Goal: Information Seeking & Learning: Check status

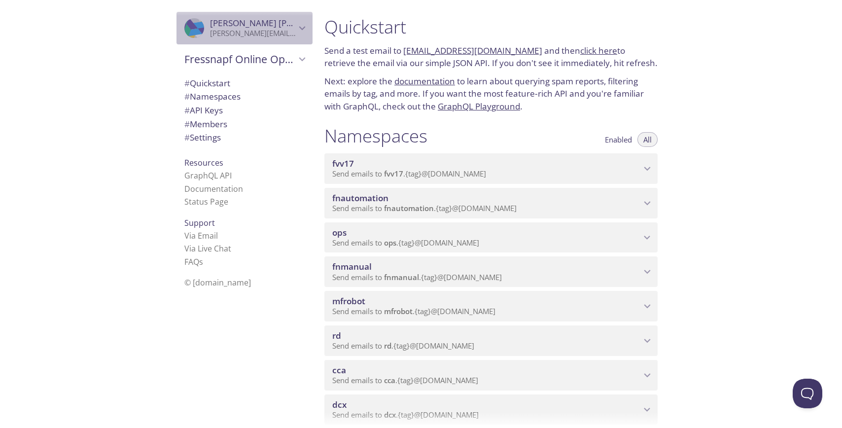
click at [285, 31] on p "[PERSON_NAME][EMAIL_ADDRESS][DOMAIN_NAME]" at bounding box center [253, 34] width 86 height 10
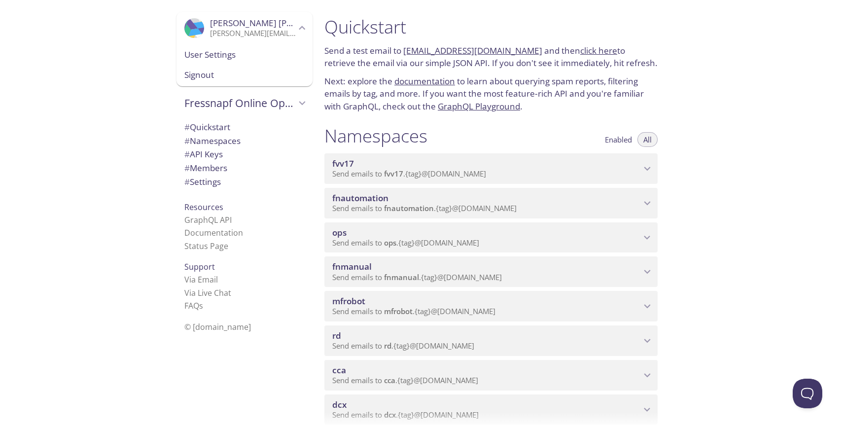
click at [285, 31] on p "[PERSON_NAME][EMAIL_ADDRESS][DOMAIN_NAME]" at bounding box center [253, 34] width 86 height 10
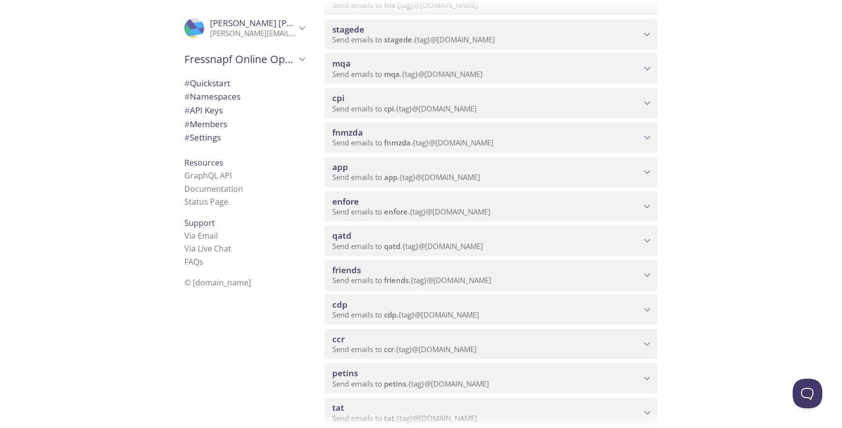
scroll to position [560, 0]
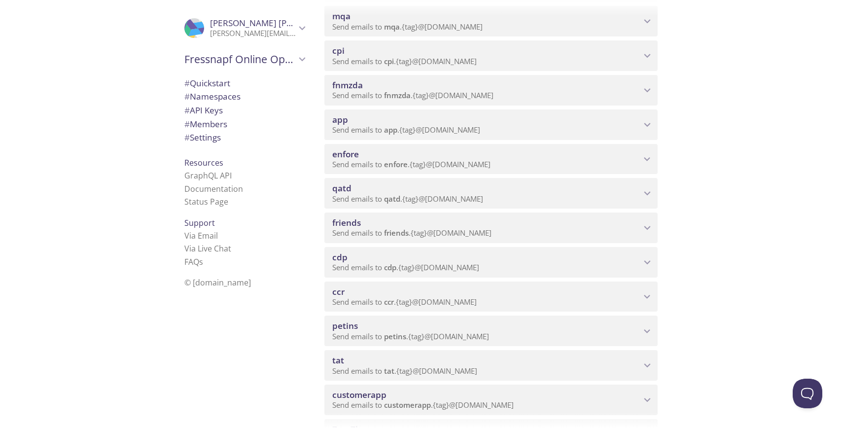
click at [480, 131] on span "Send emails to app . {tag} @[DOMAIN_NAME]" at bounding box center [406, 130] width 148 height 10
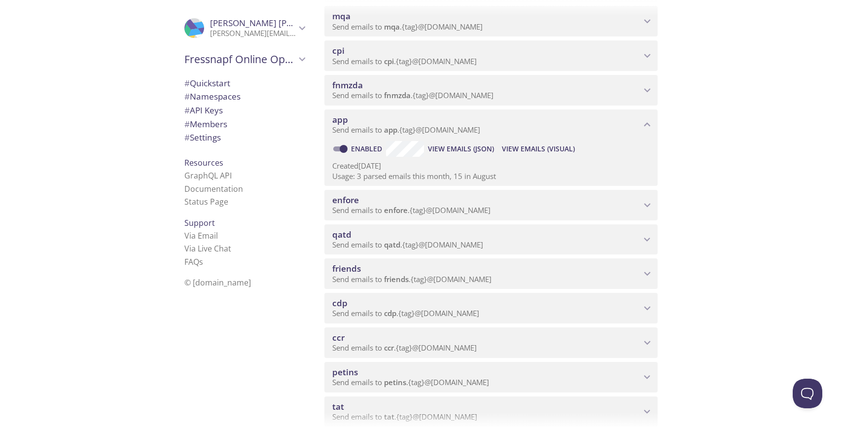
click at [544, 147] on span "View Emails (Visual)" at bounding box center [538, 149] width 73 height 12
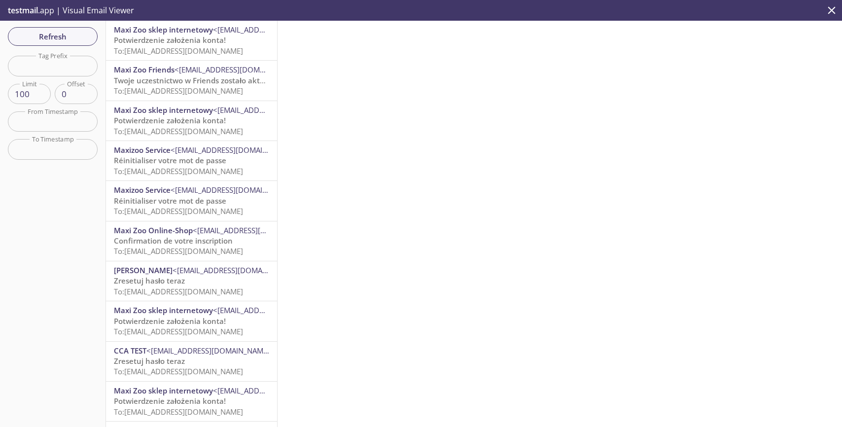
scroll to position [283, 0]
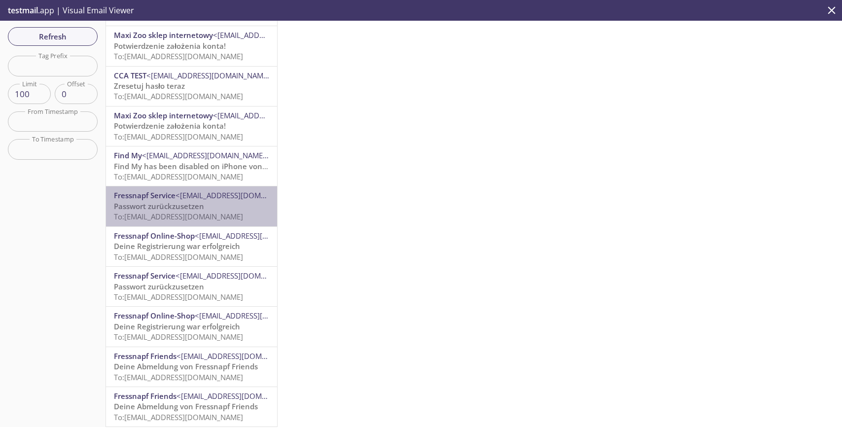
click at [202, 202] on span "Passwort zurückzusetzen" at bounding box center [159, 206] width 90 height 10
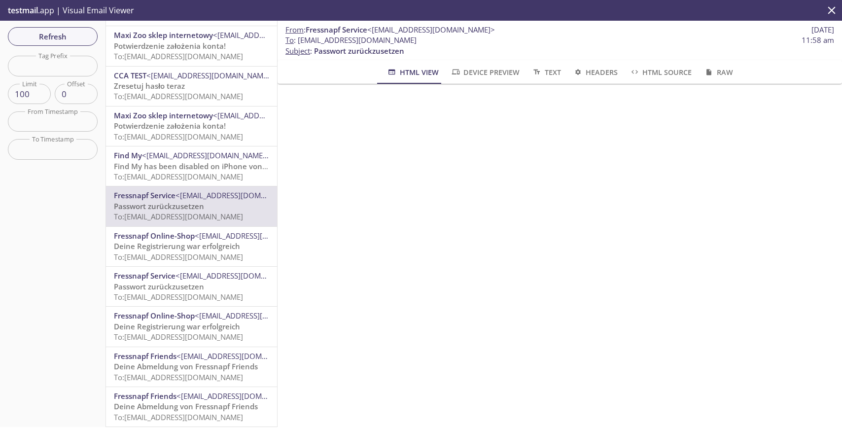
click at [510, 35] on span "To : [EMAIL_ADDRESS][DOMAIN_NAME] 11:58 am" at bounding box center [560, 40] width 549 height 10
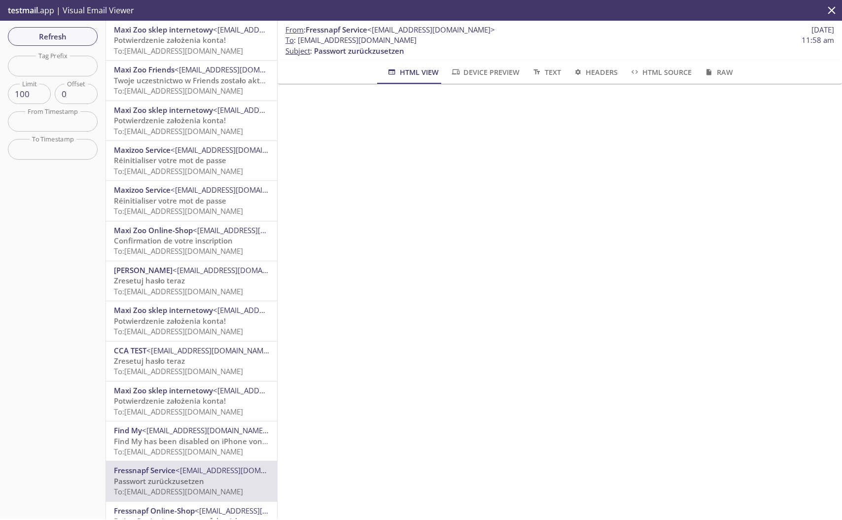
scroll to position [207, 0]
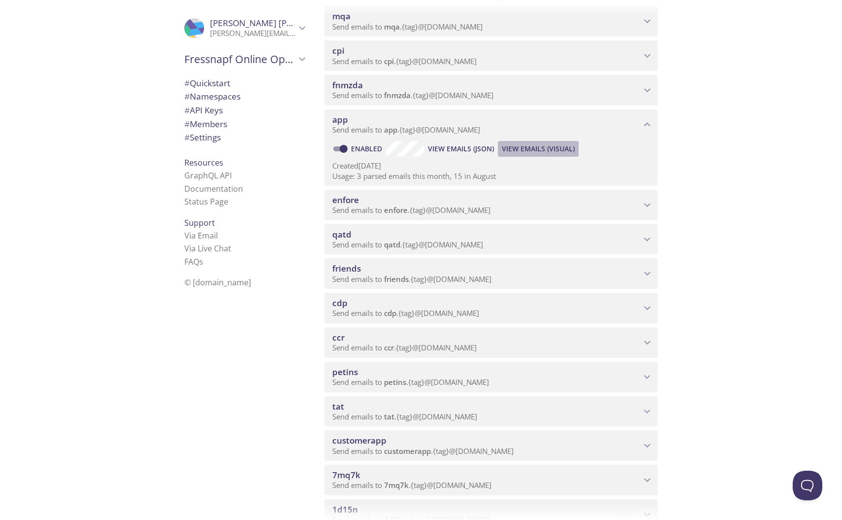
click at [533, 146] on span "View Emails (Visual)" at bounding box center [538, 149] width 73 height 12
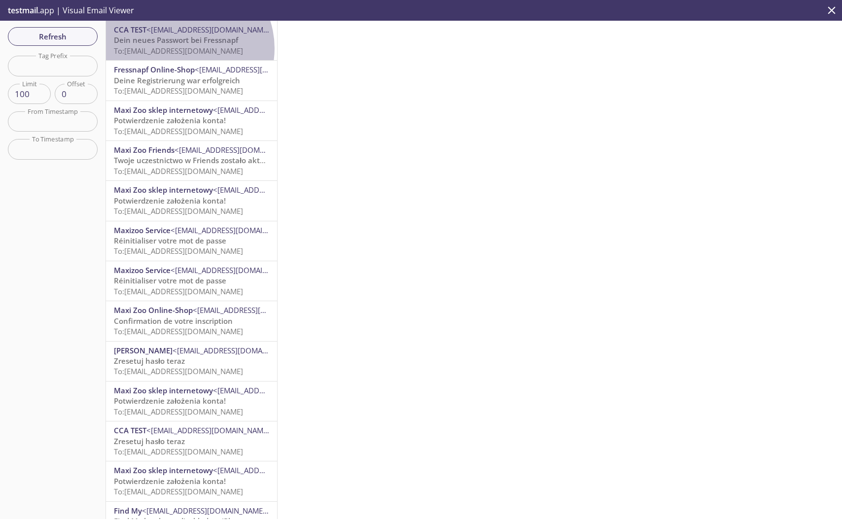
click at [184, 48] on span "To: [EMAIL_ADDRESS][DOMAIN_NAME]" at bounding box center [178, 51] width 129 height 10
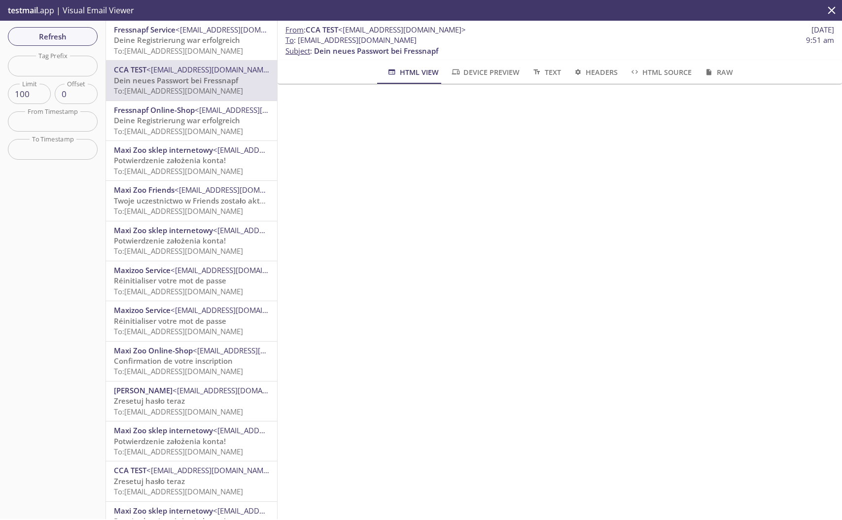
scroll to position [109, 0]
checkbox input "false"
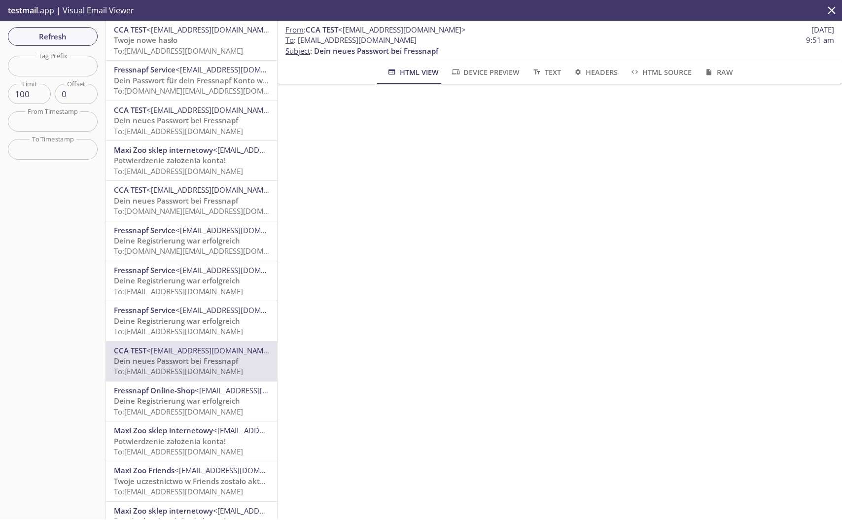
scroll to position [197, 0]
click at [213, 90] on span "To: [DOMAIN_NAME][EMAIL_ADDRESS][DOMAIN_NAME]" at bounding box center [207, 91] width 187 height 10
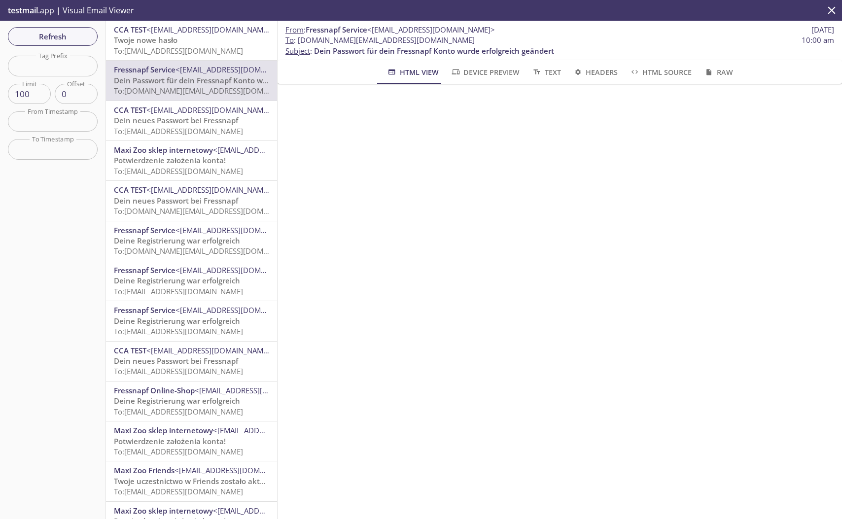
click at [182, 122] on span "Dein neues Passwort bei Fressnapf" at bounding box center [176, 120] width 124 height 10
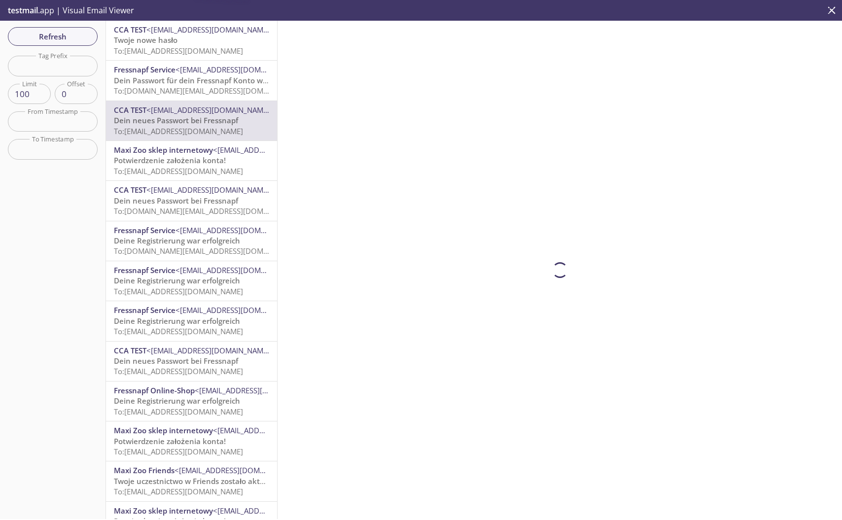
click at [182, 89] on span "To: [DOMAIN_NAME][EMAIL_ADDRESS][DOMAIN_NAME]" at bounding box center [207, 91] width 187 height 10
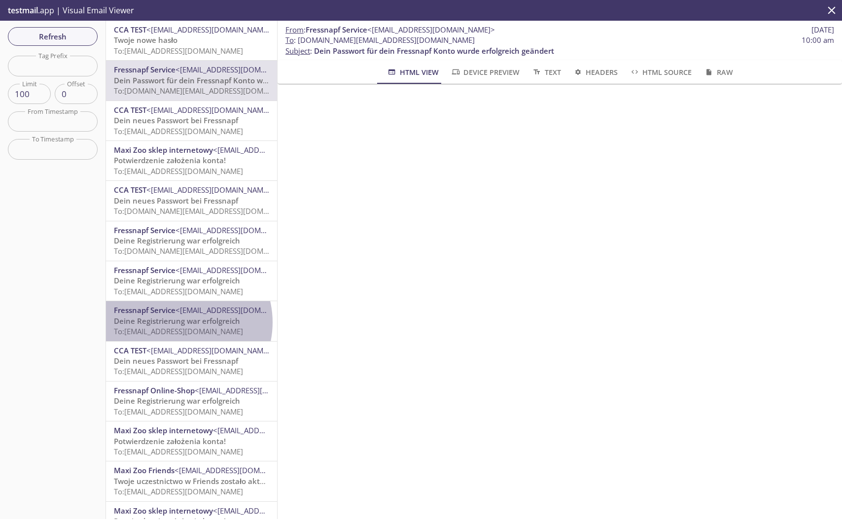
click at [178, 323] on span "Deine Registrierung war erfolgreich" at bounding box center [177, 321] width 126 height 10
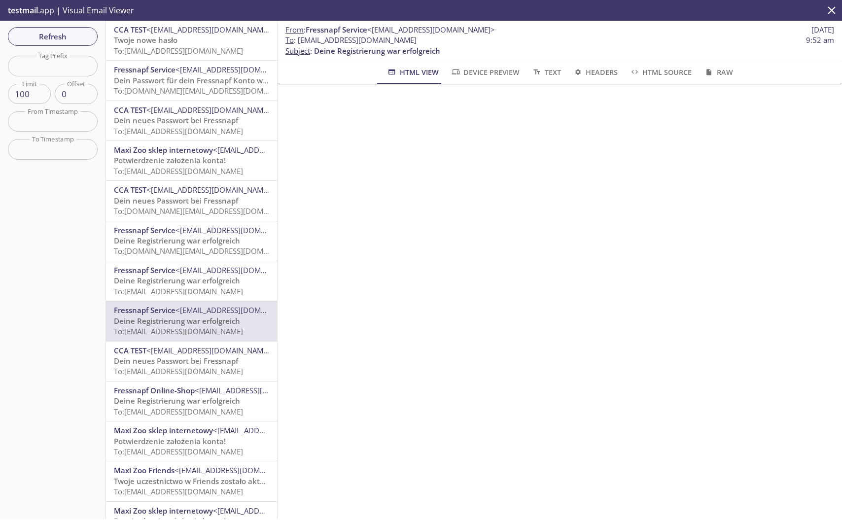
scroll to position [110, 0]
click at [179, 271] on span "<[EMAIL_ADDRESS][DOMAIN_NAME]>" at bounding box center [240, 270] width 128 height 10
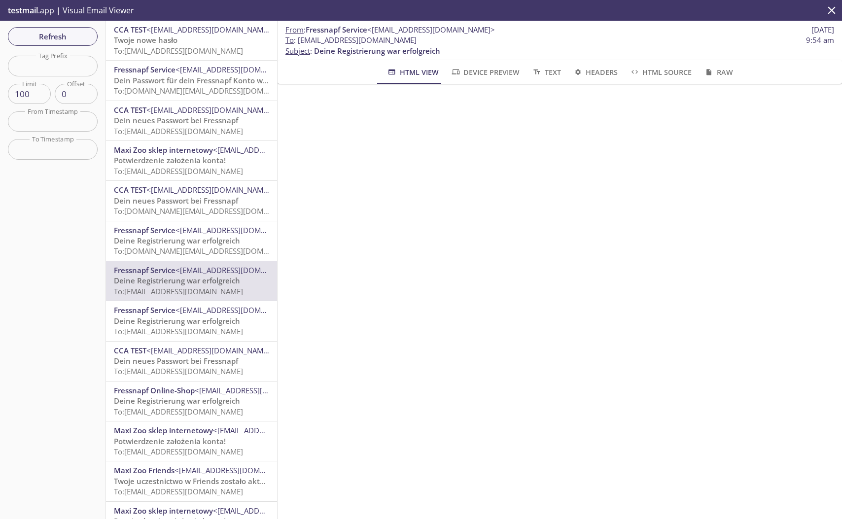
click at [201, 360] on span "Dein neues Passwort bei Fressnapf" at bounding box center [176, 361] width 124 height 10
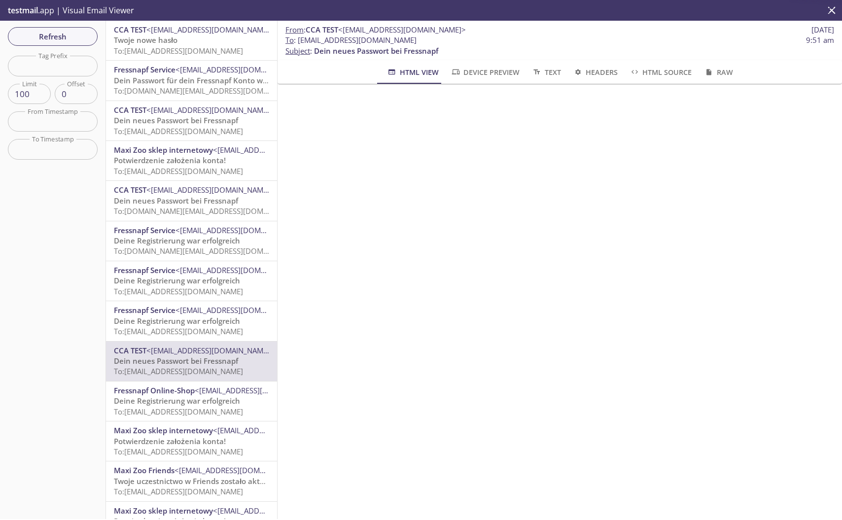
click at [182, 407] on span "To: [EMAIL_ADDRESS][DOMAIN_NAME]" at bounding box center [178, 412] width 129 height 10
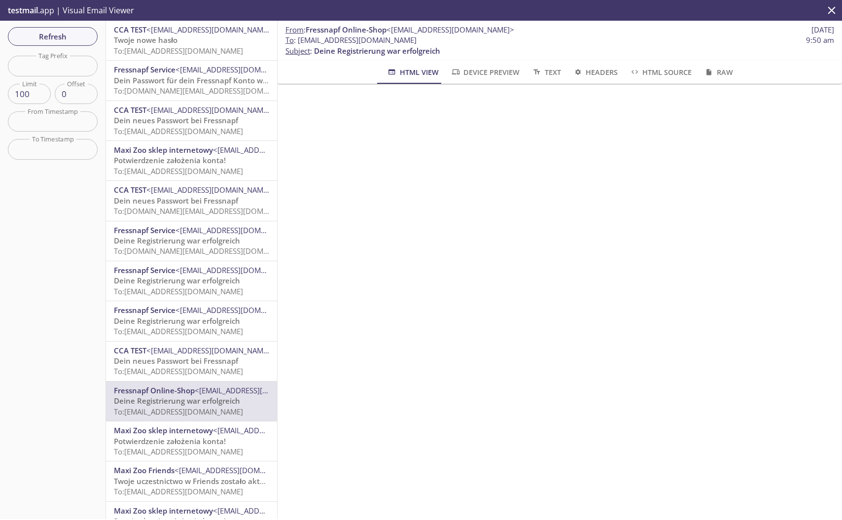
click at [187, 364] on span "Dein neues Passwort bei Fressnapf" at bounding box center [176, 361] width 124 height 10
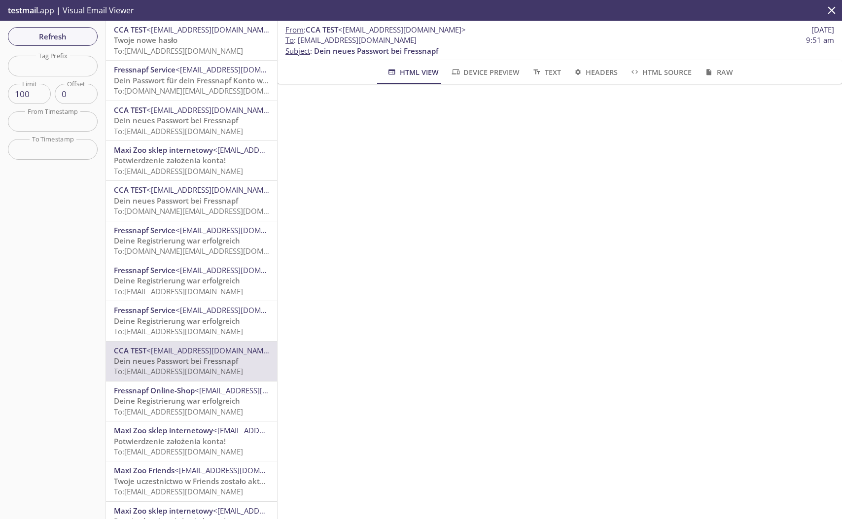
click at [193, 211] on span "To: [DOMAIN_NAME][EMAIL_ADDRESS][DOMAIN_NAME]" at bounding box center [207, 211] width 187 height 10
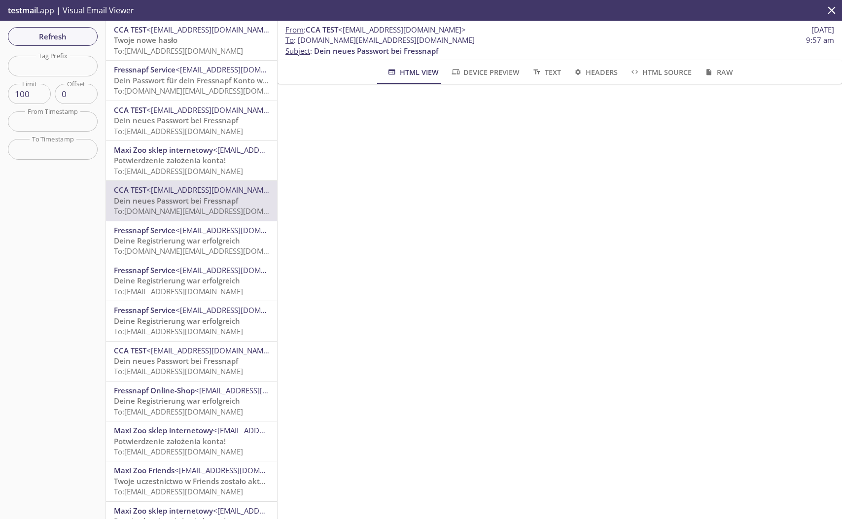
click at [185, 129] on span "To: [EMAIL_ADDRESS][DOMAIN_NAME]" at bounding box center [178, 131] width 129 height 10
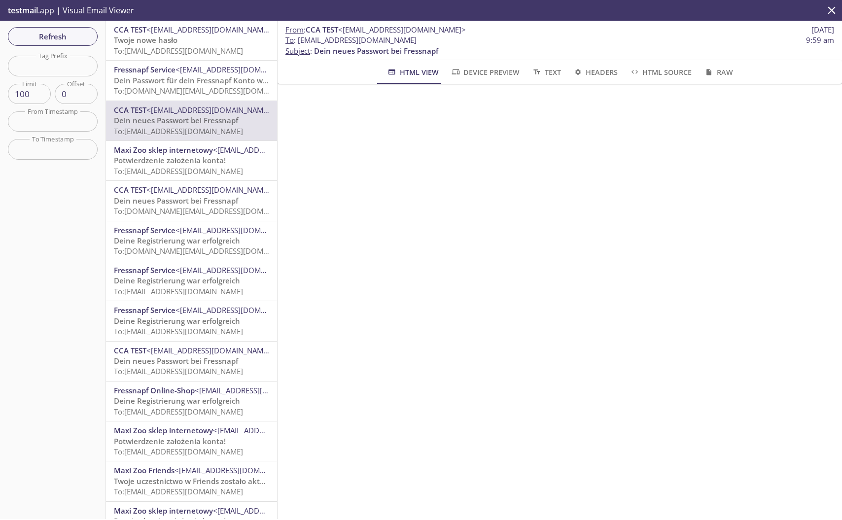
click at [183, 213] on span "To: [DOMAIN_NAME][EMAIL_ADDRESS][DOMAIN_NAME]" at bounding box center [207, 211] width 187 height 10
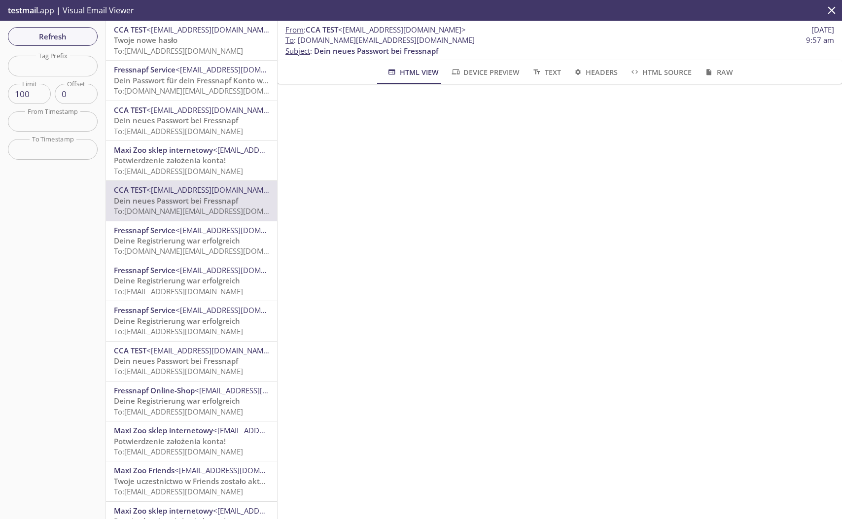
click at [189, 131] on span "To: [EMAIL_ADDRESS][DOMAIN_NAME]" at bounding box center [178, 131] width 129 height 10
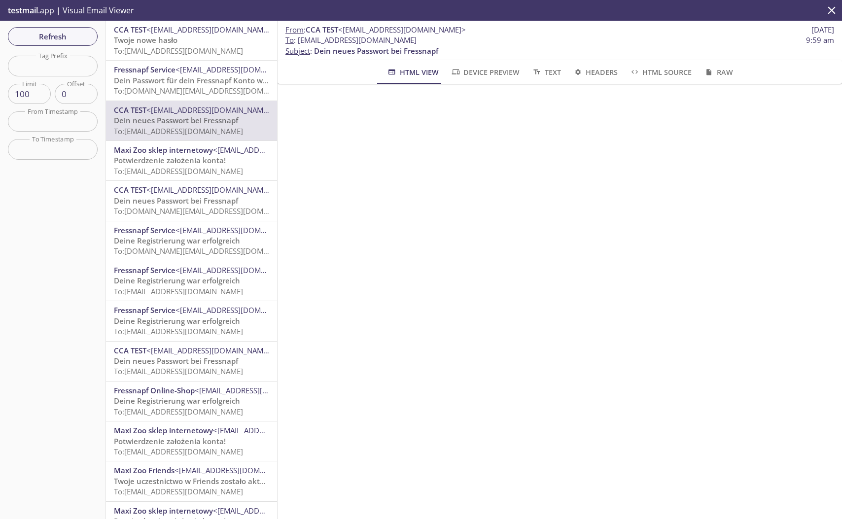
click at [192, 54] on span "To: [EMAIL_ADDRESS][DOMAIN_NAME]" at bounding box center [178, 51] width 129 height 10
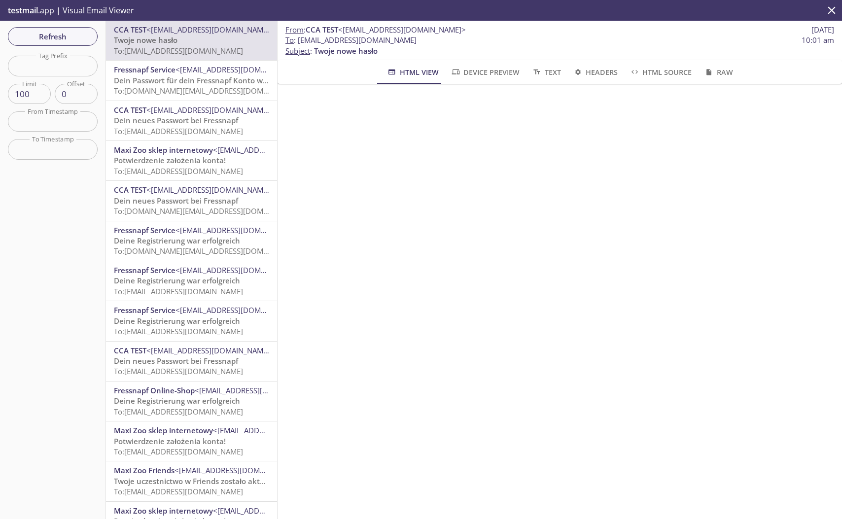
scroll to position [204, 0]
